Goal: Task Accomplishment & Management: Manage account settings

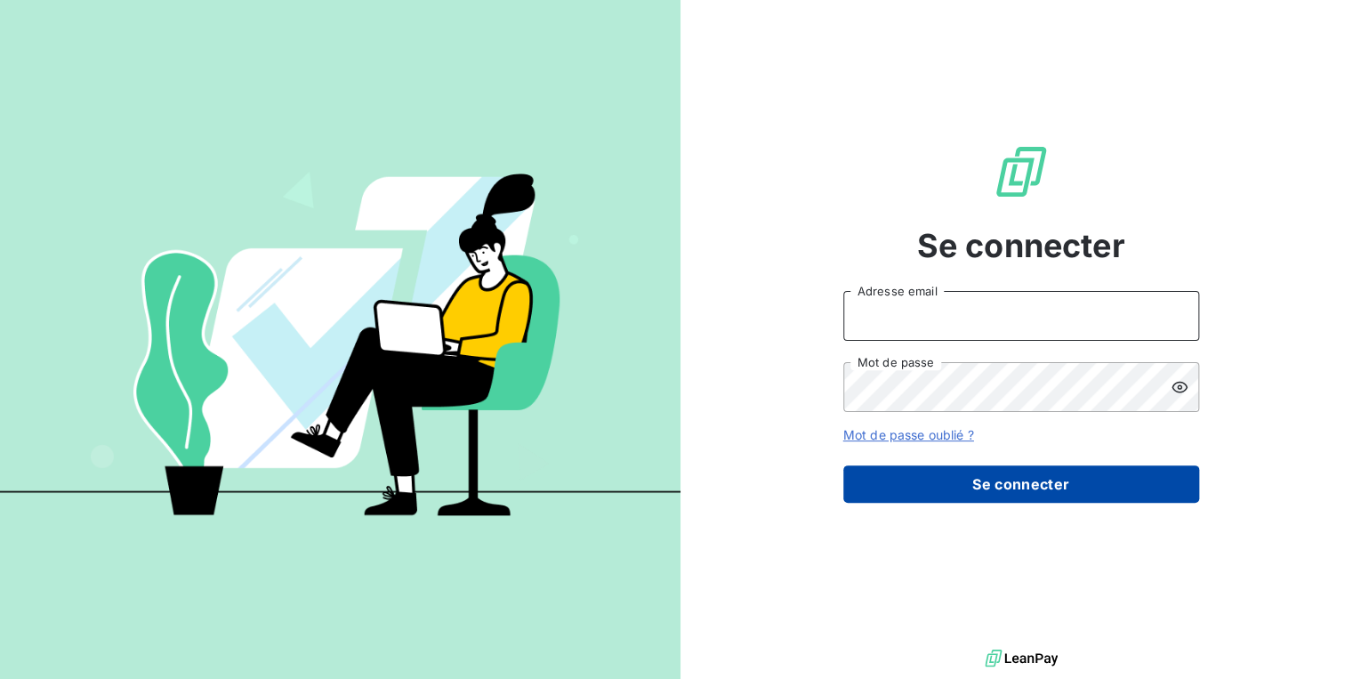
type input "[PERSON_NAME][EMAIL_ADDRESS][DOMAIN_NAME]"
click at [985, 479] on button "Se connecter" at bounding box center [1021, 483] width 356 height 37
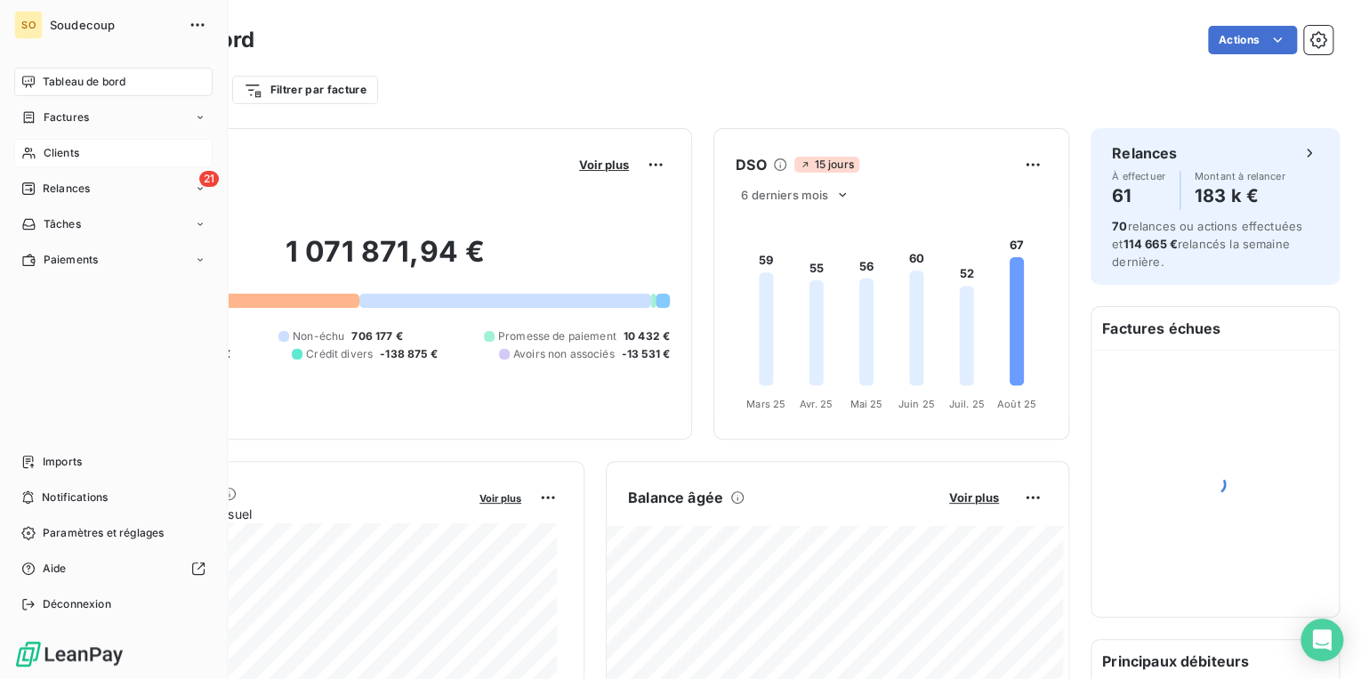
click at [63, 149] on span "Clients" at bounding box center [62, 153] width 36 height 16
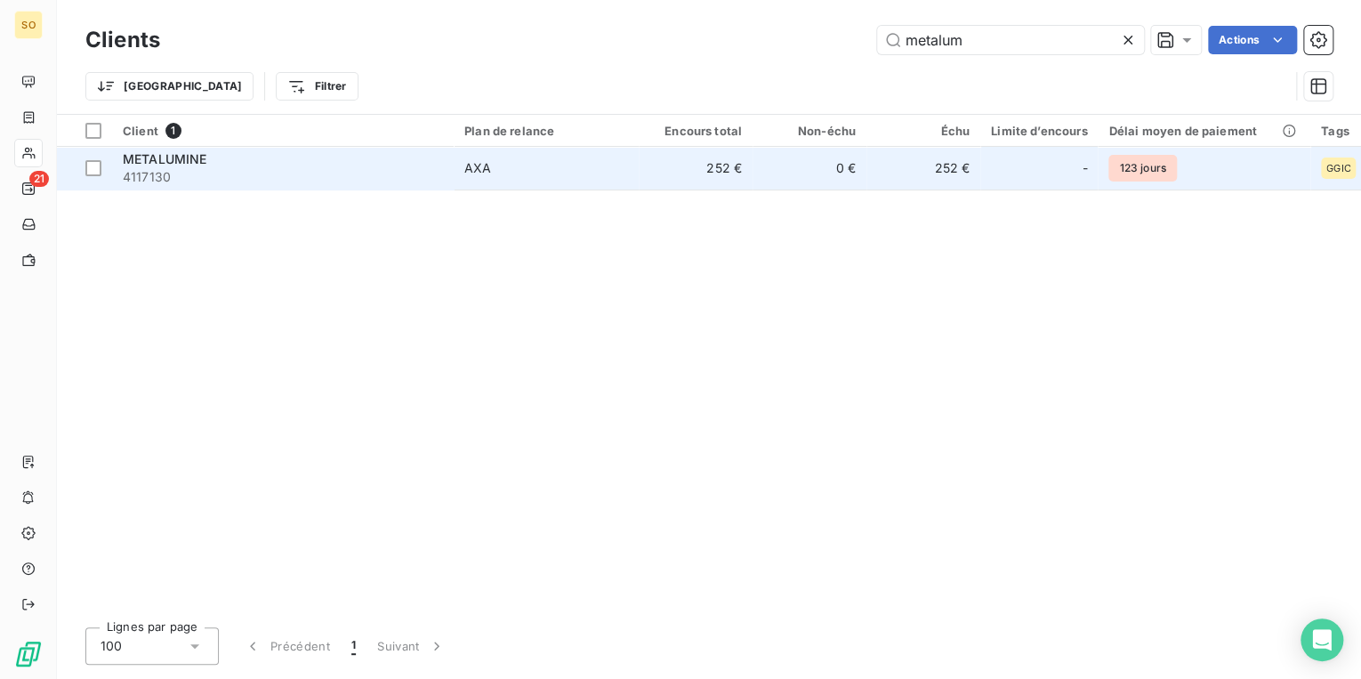
type input "metalum"
click at [706, 165] on td "252 €" at bounding box center [696, 168] width 114 height 43
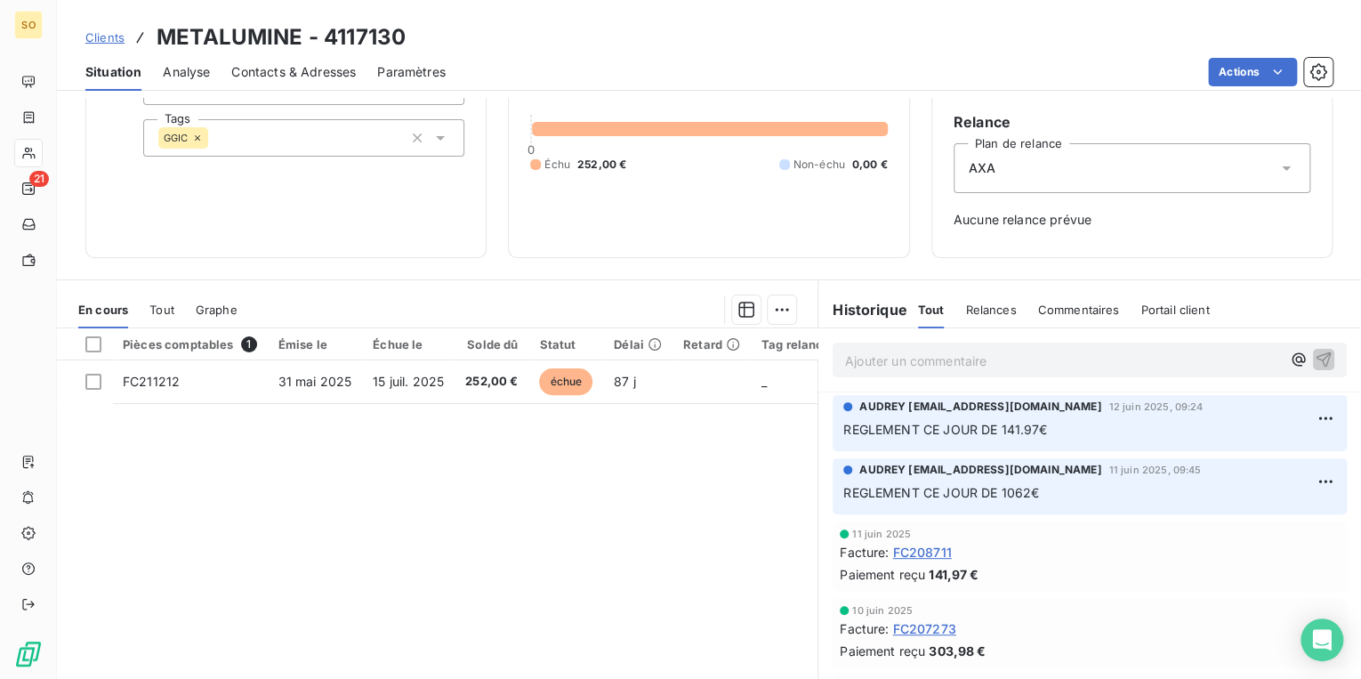
scroll to position [197, 0]
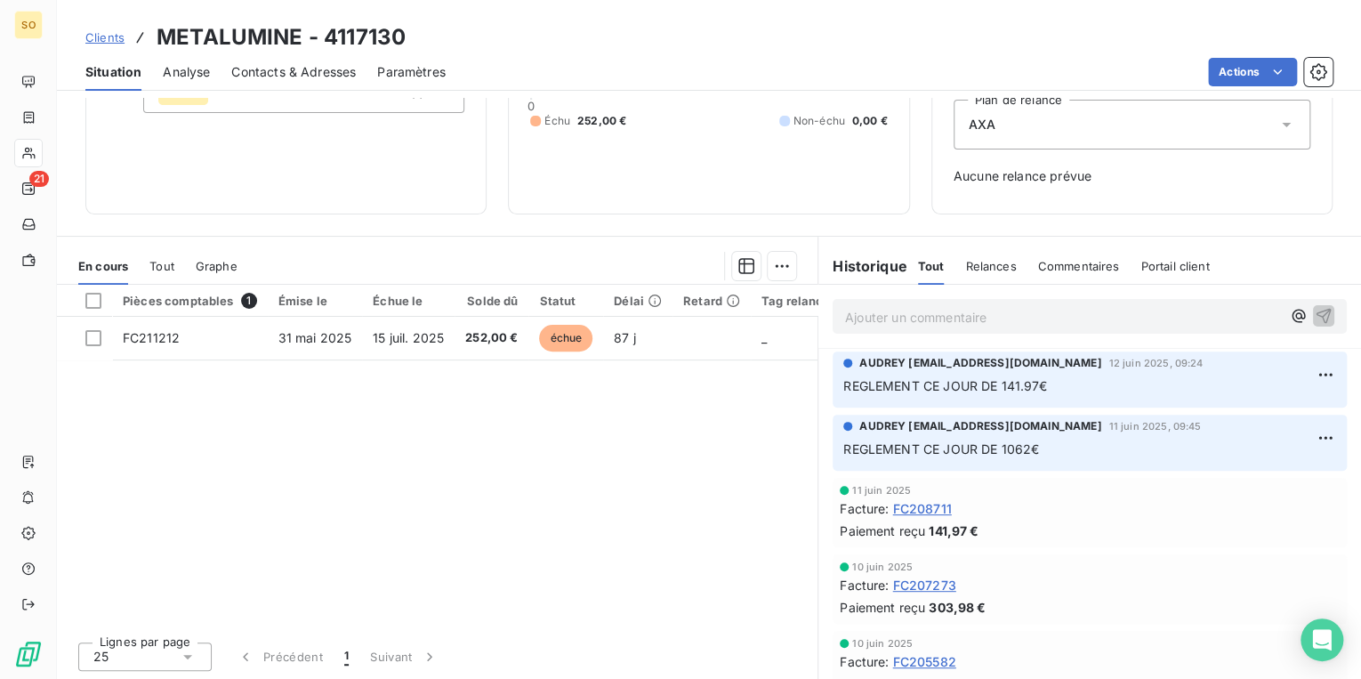
click at [122, 30] on span "Clients" at bounding box center [104, 37] width 39 height 14
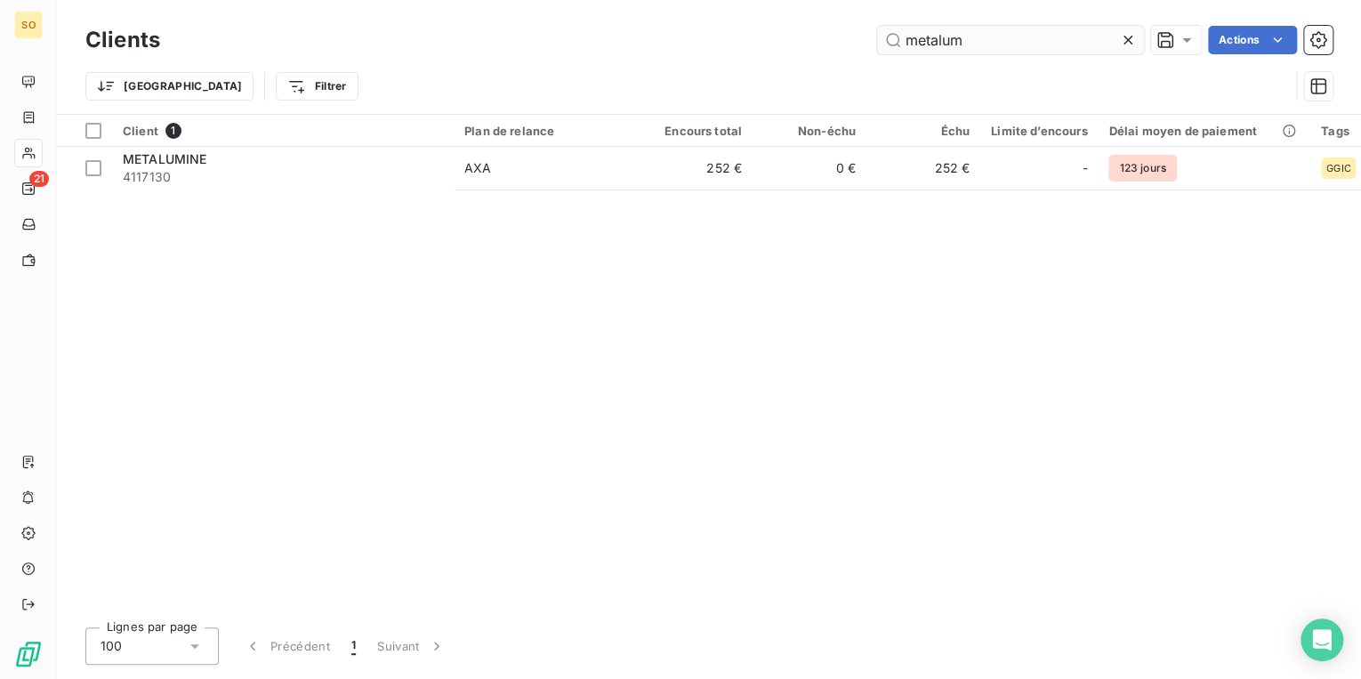
drag, startPoint x: 901, startPoint y: 39, endPoint x: 1035, endPoint y: 25, distance: 134.2
click at [997, 28] on input "metalum" at bounding box center [1010, 40] width 267 height 28
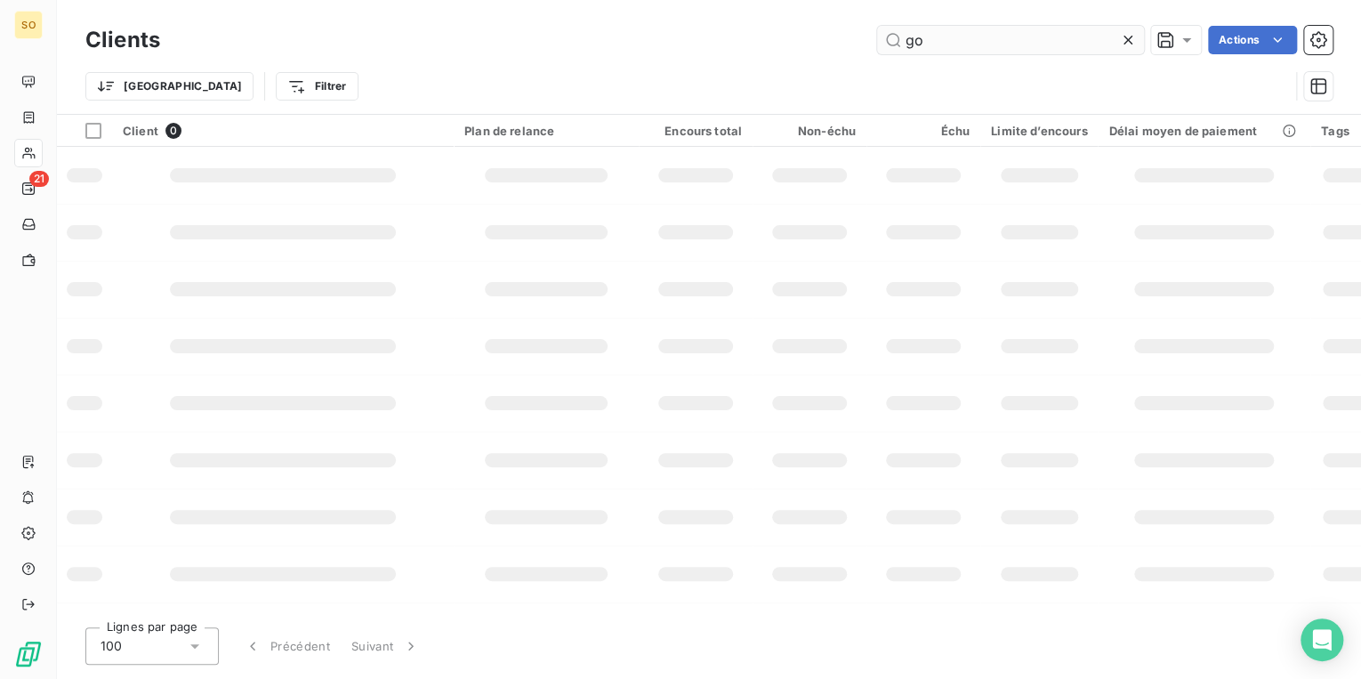
type input "g"
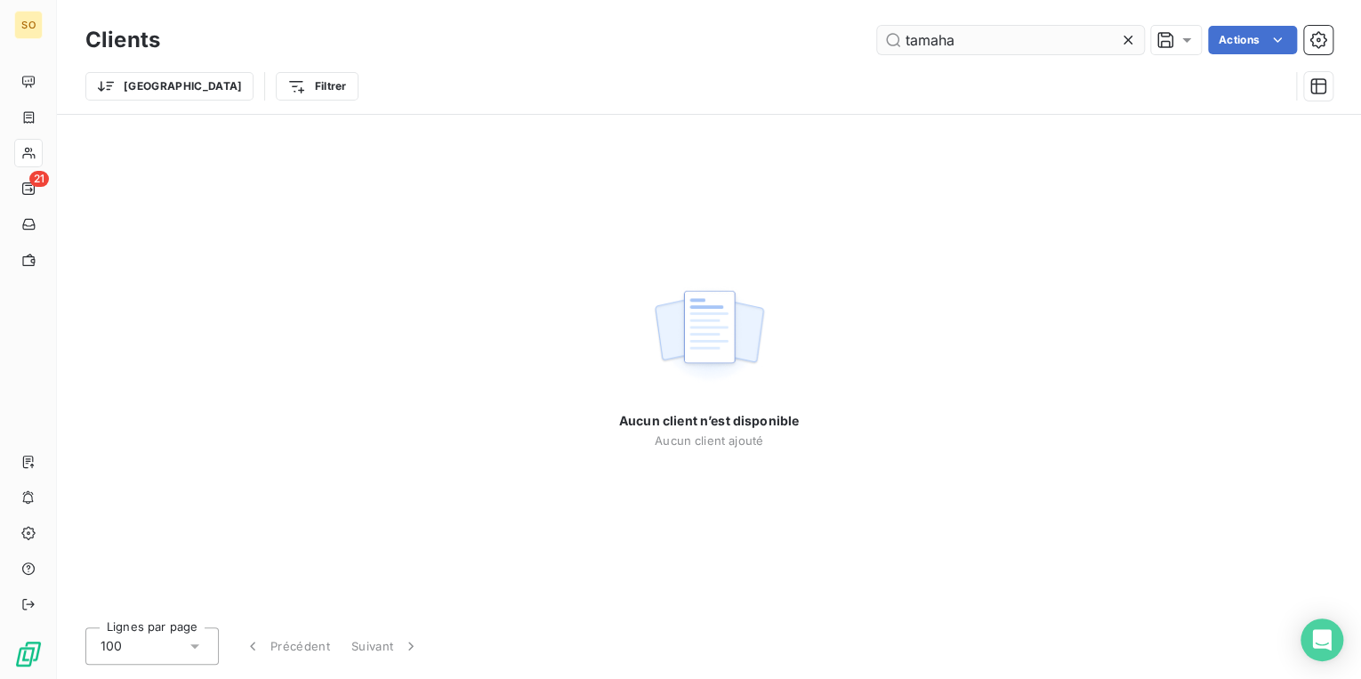
click at [911, 39] on input "tamaha" at bounding box center [1010, 40] width 267 height 28
type input "yamaha"
click at [1129, 41] on icon at bounding box center [1128, 40] width 18 height 18
